Goal: Find specific page/section: Find specific page/section

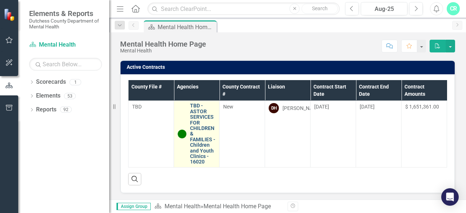
click at [200, 145] on link "TBD - ASTOR SERVICES FOR CHILDREN & FAMILIES - Children and Youth Clinics - 160…" at bounding box center [202, 133] width 25 height 61
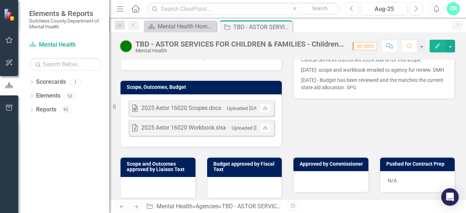
scroll to position [257, 0]
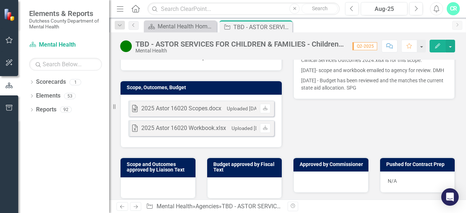
click at [218, 104] on div "2025 Astor 16020 Scopes.docx" at bounding box center [181, 108] width 80 height 8
click at [263, 106] on icon at bounding box center [265, 108] width 4 height 4
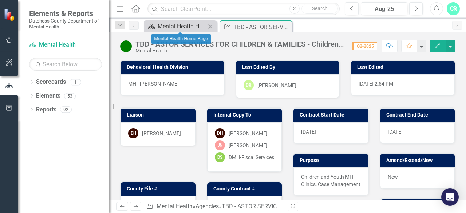
click at [188, 28] on div "Mental Health Home Page" at bounding box center [182, 26] width 48 height 9
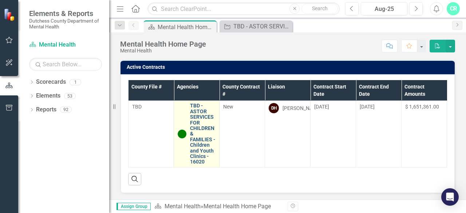
click at [202, 134] on link "TBD - ASTOR SERVICES FOR CHILDREN & FAMILIES - Children and Youth Clinics - 160…" at bounding box center [202, 133] width 25 height 61
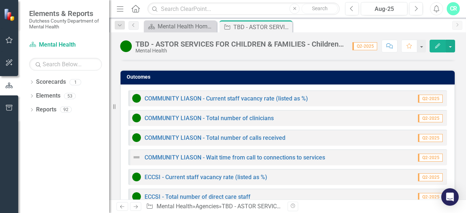
scroll to position [1243, 0]
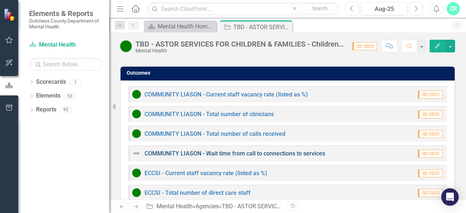
click at [294, 150] on link "COMMUNITY LIASON - Wait time from call to connections to services" at bounding box center [234, 153] width 180 height 7
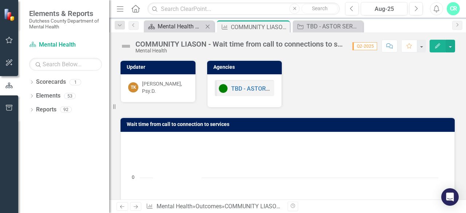
click at [174, 30] on div "Mental Health Home Page" at bounding box center [180, 26] width 45 height 9
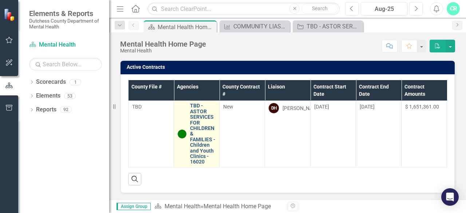
click at [201, 130] on link "TBD - ASTOR SERVICES FOR CHILDREN & FAMILIES - Children and Youth Clinics - 160…" at bounding box center [202, 133] width 25 height 61
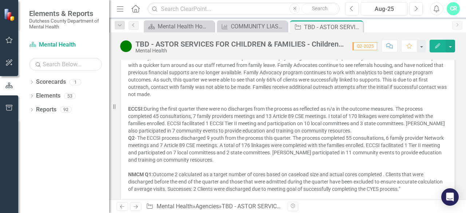
scroll to position [954, 0]
click at [257, 163] on div at bounding box center [287, 166] width 319 height 7
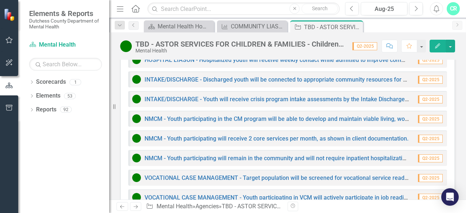
scroll to position [2143, 0]
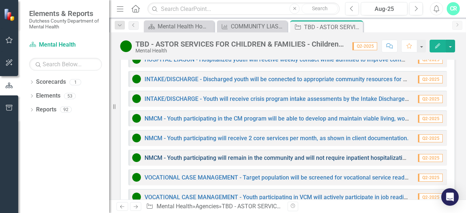
click at [227, 154] on link "NMCM - Youth participating will remain in the community and will not require in…" at bounding box center [353, 157] width 419 height 7
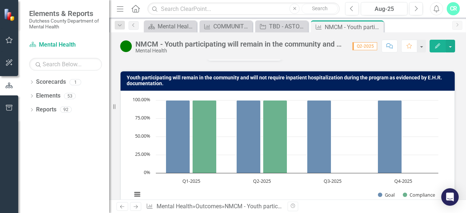
scroll to position [45, 0]
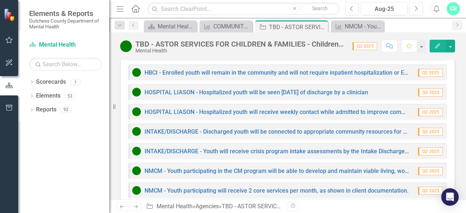
scroll to position [2099, 0]
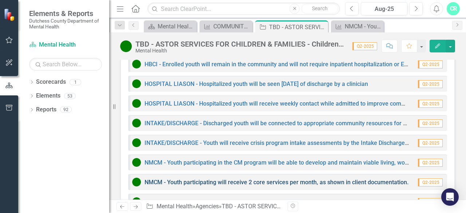
click at [229, 179] on link "NMCM - Youth participating will receive 2 core services per month, as shown in …" at bounding box center [276, 182] width 264 height 7
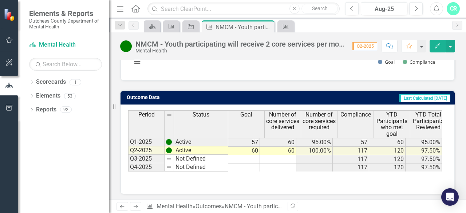
scroll to position [0, 41]
